Goal: Find specific page/section: Find specific page/section

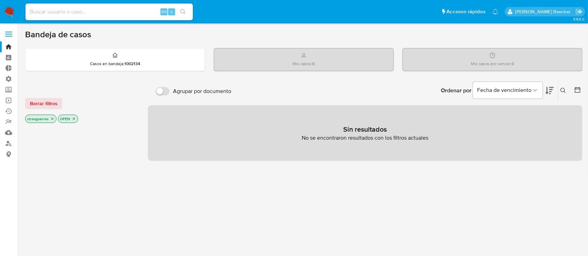
click at [8, 38] on label at bounding box center [8, 34] width 17 height 15
click at [0, 0] on input "checkbox" at bounding box center [0, 0] width 0 height 0
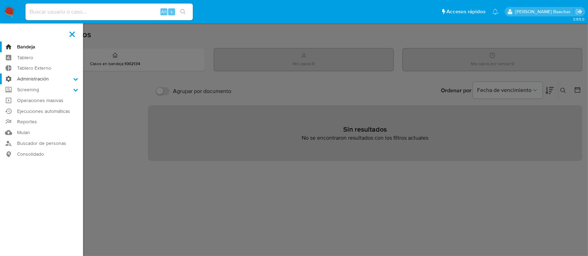
click at [54, 81] on label "Administración" at bounding box center [41, 79] width 83 height 11
click at [0, 0] on input "Administración" at bounding box center [0, 0] width 0 height 0
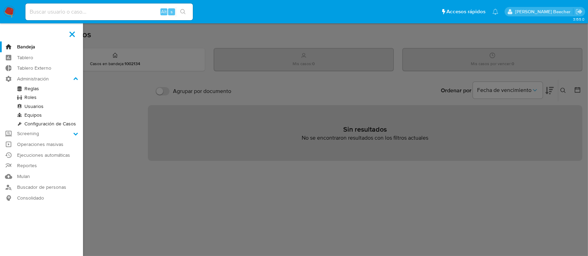
drag, startPoint x: 33, startPoint y: 89, endPoint x: 51, endPoint y: 91, distance: 17.2
click at [34, 90] on link "Reglas" at bounding box center [41, 88] width 83 height 9
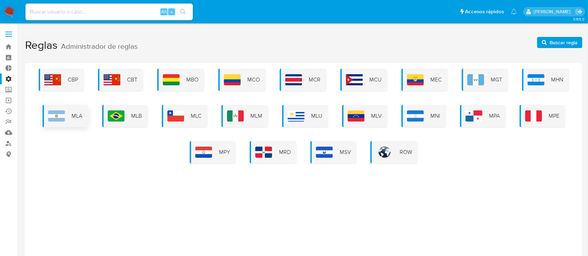
click at [78, 117] on span "MLA" at bounding box center [77, 116] width 11 height 8
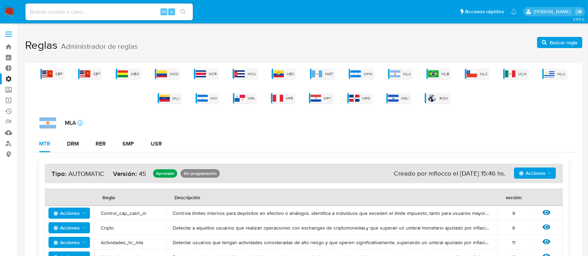
click at [12, 32] on label at bounding box center [8, 34] width 17 height 15
click at [0, 0] on input "checkbox" at bounding box center [0, 0] width 0 height 0
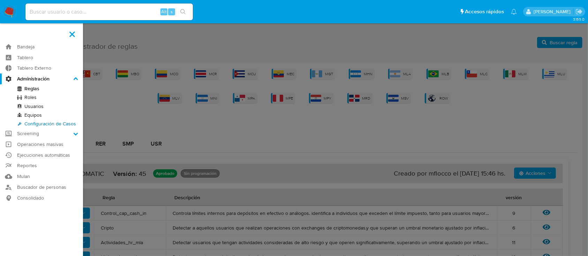
drag, startPoint x: 40, startPoint y: 121, endPoint x: 299, endPoint y: 121, distance: 258.9
click at [40, 121] on link "Configuración de Casos" at bounding box center [41, 124] width 83 height 9
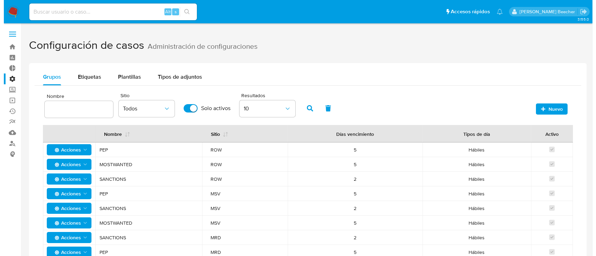
scroll to position [67, 0]
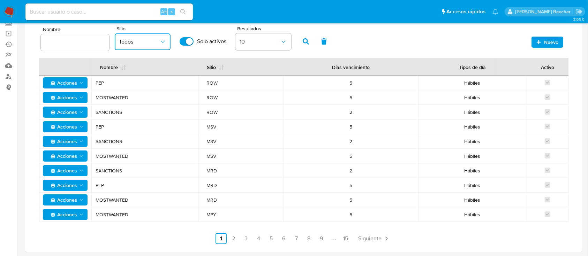
click at [162, 42] on icon "button" at bounding box center [162, 41] width 7 height 7
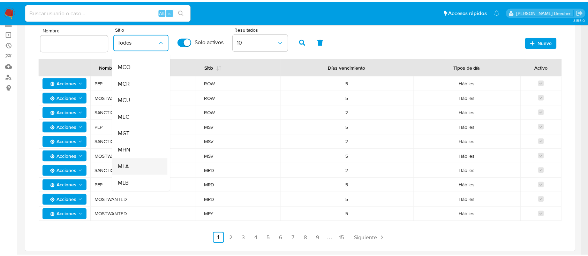
scroll to position [61, 0]
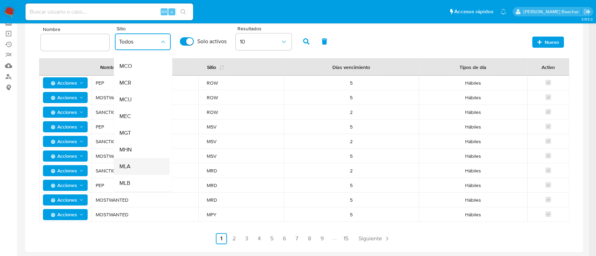
click at [141, 170] on div "MLA" at bounding box center [139, 166] width 40 height 17
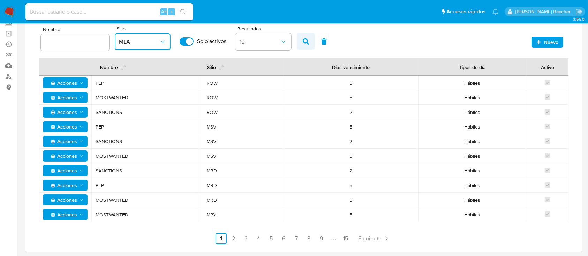
click at [306, 44] on icon "button" at bounding box center [306, 41] width 6 height 6
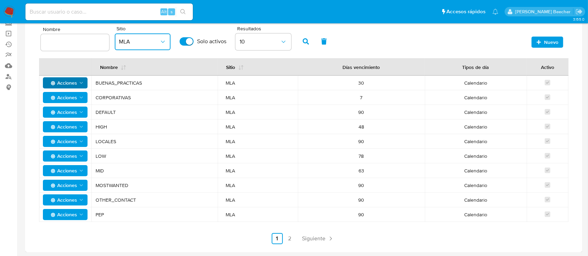
click at [81, 87] on span "Acciones" at bounding box center [66, 83] width 36 height 10
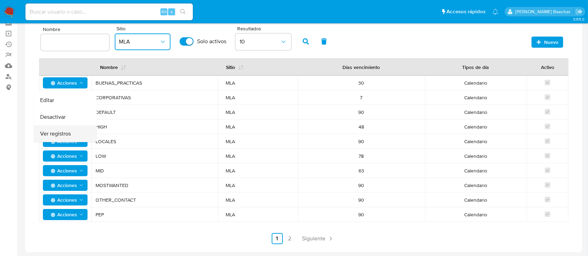
click at [70, 131] on button "Ver registros" at bounding box center [65, 134] width 63 height 17
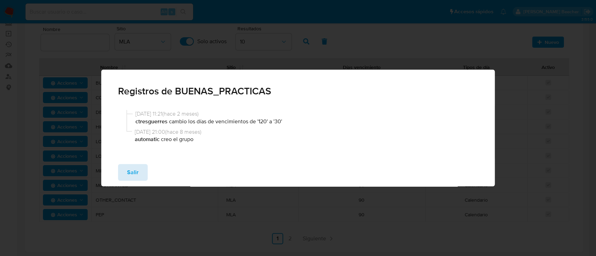
click at [135, 173] on span "Salir" at bounding box center [133, 172] width 12 height 15
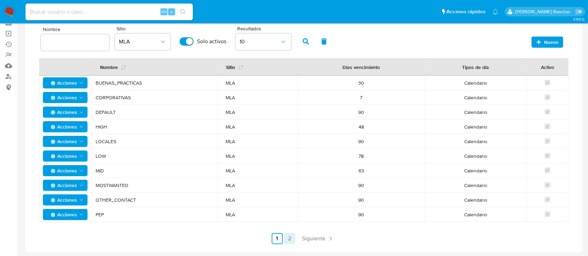
click at [292, 236] on link "2" at bounding box center [289, 238] width 11 height 11
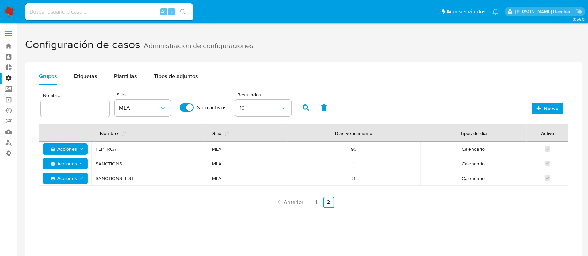
scroll to position [0, 0]
click at [9, 34] on span at bounding box center [8, 34] width 7 height 1
click at [0, 0] on input "checkbox" at bounding box center [0, 0] width 0 height 0
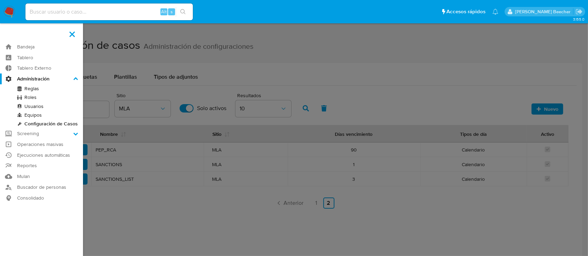
click at [30, 97] on link "Roles" at bounding box center [41, 97] width 83 height 9
click at [31, 97] on link "Roles" at bounding box center [41, 97] width 83 height 9
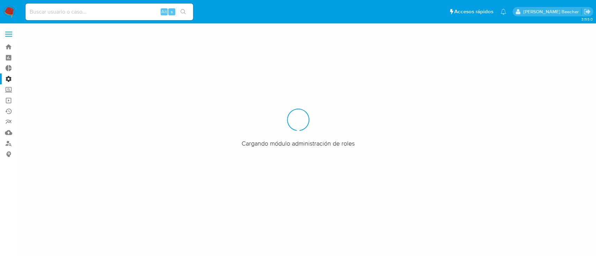
click at [6, 35] on label at bounding box center [8, 34] width 17 height 15
click at [0, 0] on input "checkbox" at bounding box center [0, 0] width 0 height 0
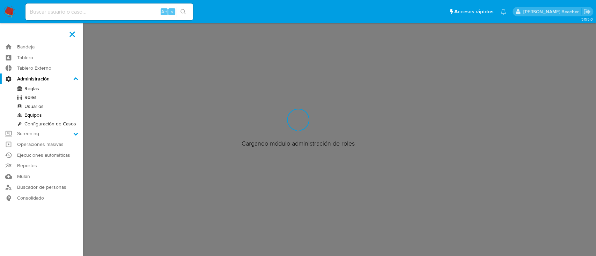
click at [35, 87] on link "Reglas" at bounding box center [41, 88] width 83 height 9
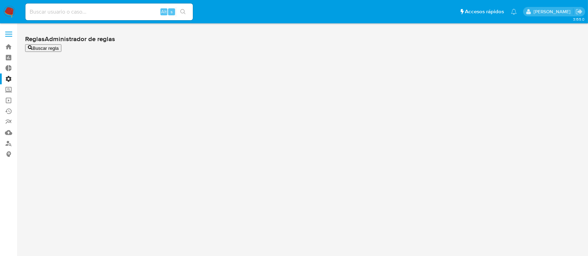
scroll to position [20, 0]
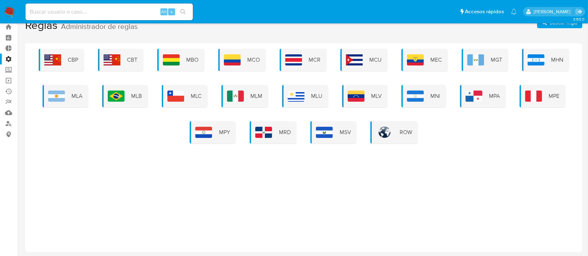
drag, startPoint x: 59, startPoint y: 101, endPoint x: 127, endPoint y: 108, distance: 67.7
click at [59, 101] on img at bounding box center [56, 96] width 17 height 11
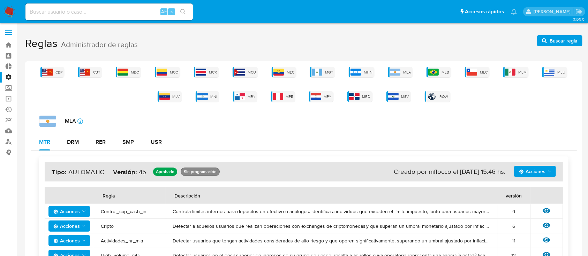
scroll to position [0, 0]
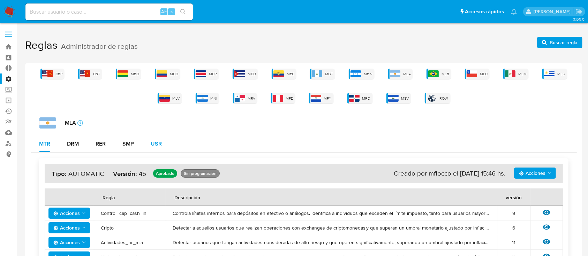
click at [153, 147] on div "USR" at bounding box center [156, 144] width 11 height 6
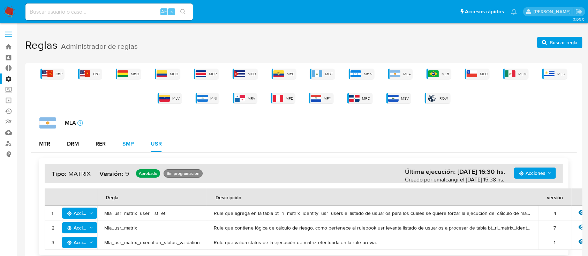
click at [125, 144] on div "SMP" at bounding box center [128, 144] width 12 height 6
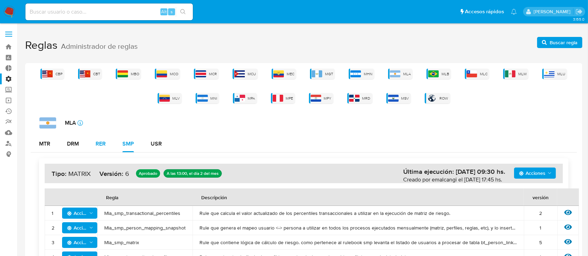
click at [98, 145] on div "RER" at bounding box center [101, 144] width 10 height 6
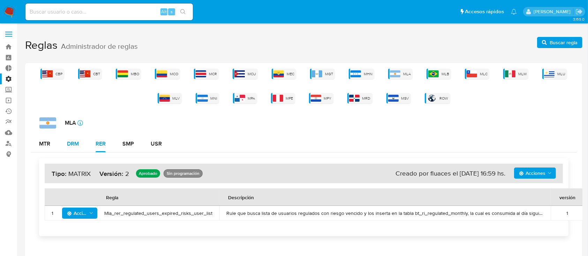
click at [84, 143] on button "DRM" at bounding box center [73, 144] width 29 height 17
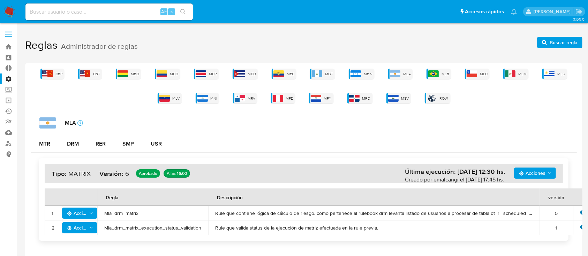
click at [8, 35] on label at bounding box center [8, 34] width 17 height 15
click at [0, 0] on input "checkbox" at bounding box center [0, 0] width 0 height 0
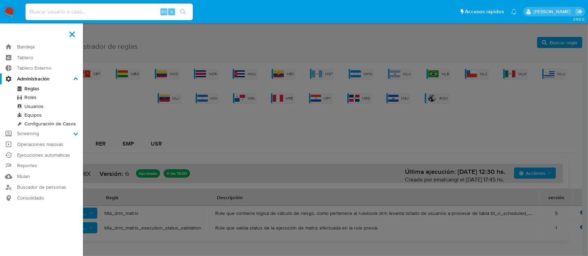
click at [42, 124] on link "Configuración de Casos" at bounding box center [41, 124] width 83 height 9
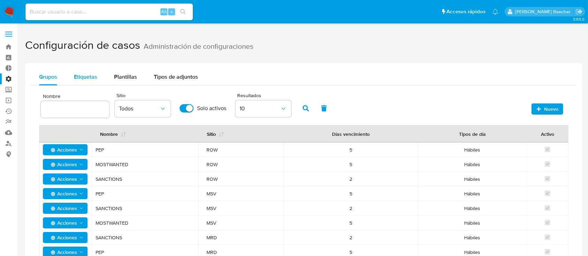
click at [86, 78] on span "Etiquetas" at bounding box center [85, 77] width 23 height 8
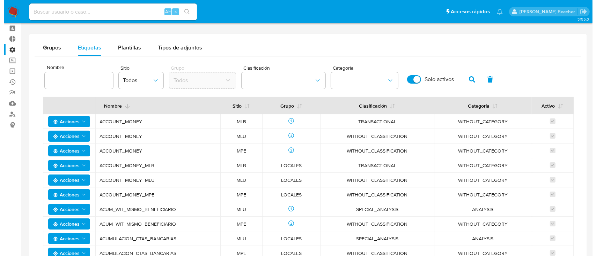
scroll to position [31, 0]
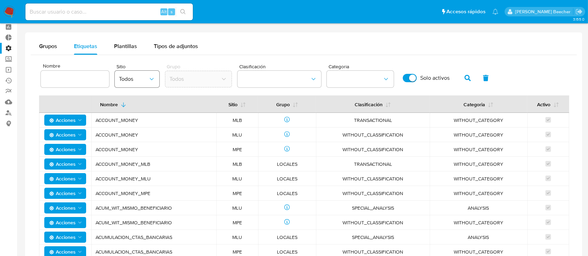
click at [139, 81] on span "Todos" at bounding box center [133, 79] width 29 height 7
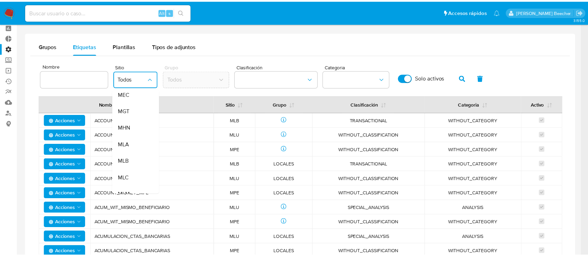
scroll to position [131, 0]
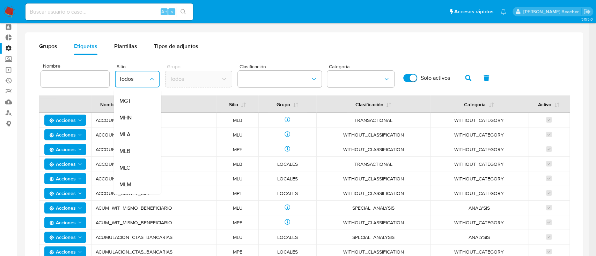
drag, startPoint x: 128, startPoint y: 131, endPoint x: 133, endPoint y: 133, distance: 5.2
click at [128, 131] on span "MLA" at bounding box center [124, 134] width 11 height 7
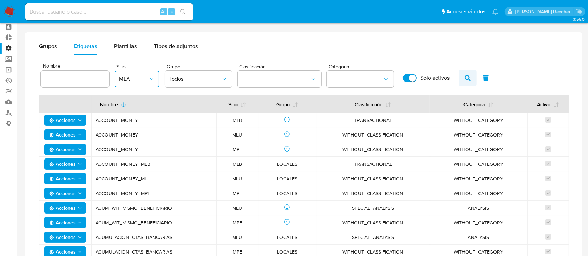
scroll to position [67, 0]
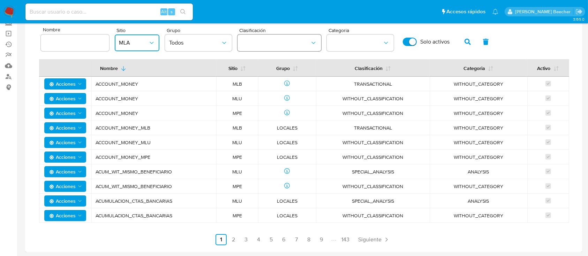
click at [300, 41] on button "classification" at bounding box center [280, 43] width 84 height 17
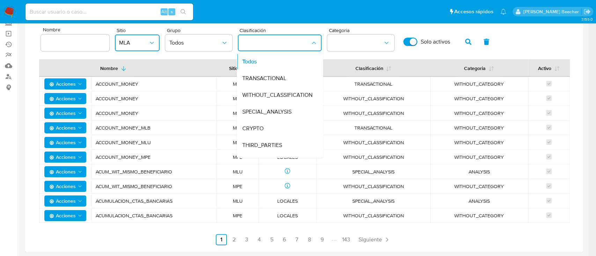
drag, startPoint x: 297, startPoint y: 73, endPoint x: 319, endPoint y: 113, distance: 46.4
click at [297, 73] on div "TRANSACTIONAL" at bounding box center [277, 78] width 71 height 17
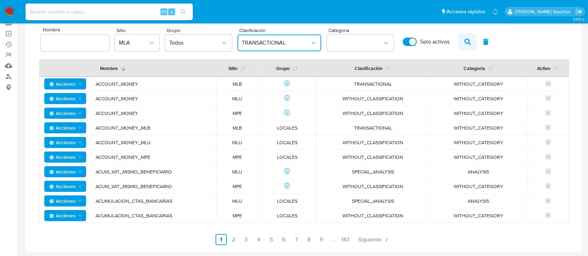
drag, startPoint x: 464, startPoint y: 37, endPoint x: 462, endPoint y: 47, distance: 9.9
click at [465, 37] on span "button" at bounding box center [468, 42] width 6 height 12
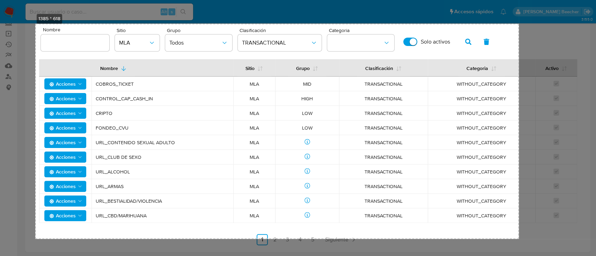
drag, startPoint x: 35, startPoint y: 24, endPoint x: 519, endPoint y: 239, distance: 529.4
click at [519, 239] on div "1385 * 618 Copiar Cancelar Guardar" at bounding box center [298, 95] width 596 height 324
click at [527, 214] on button "Copiar" at bounding box center [531, 210] width 18 height 9
